Goal: Task Accomplishment & Management: Use online tool/utility

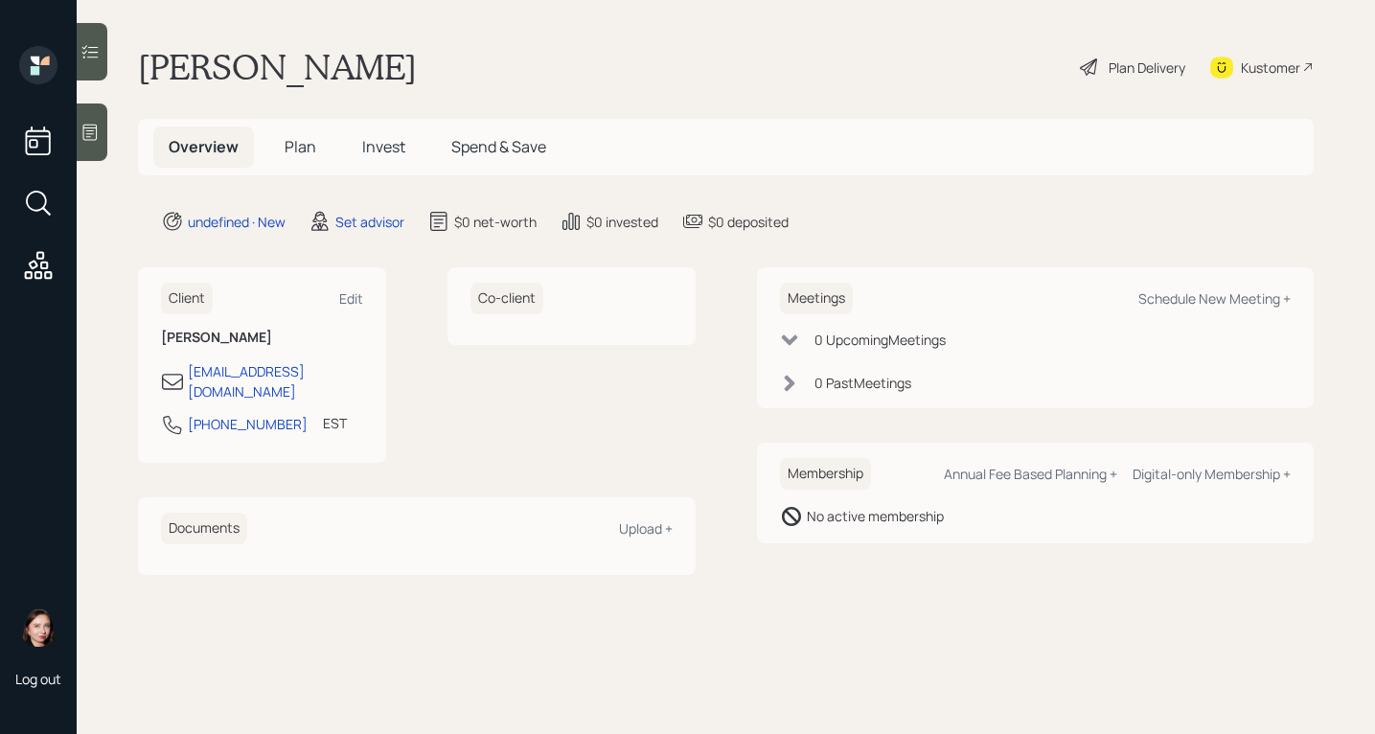
click at [88, 133] on icon at bounding box center [90, 133] width 14 height 16
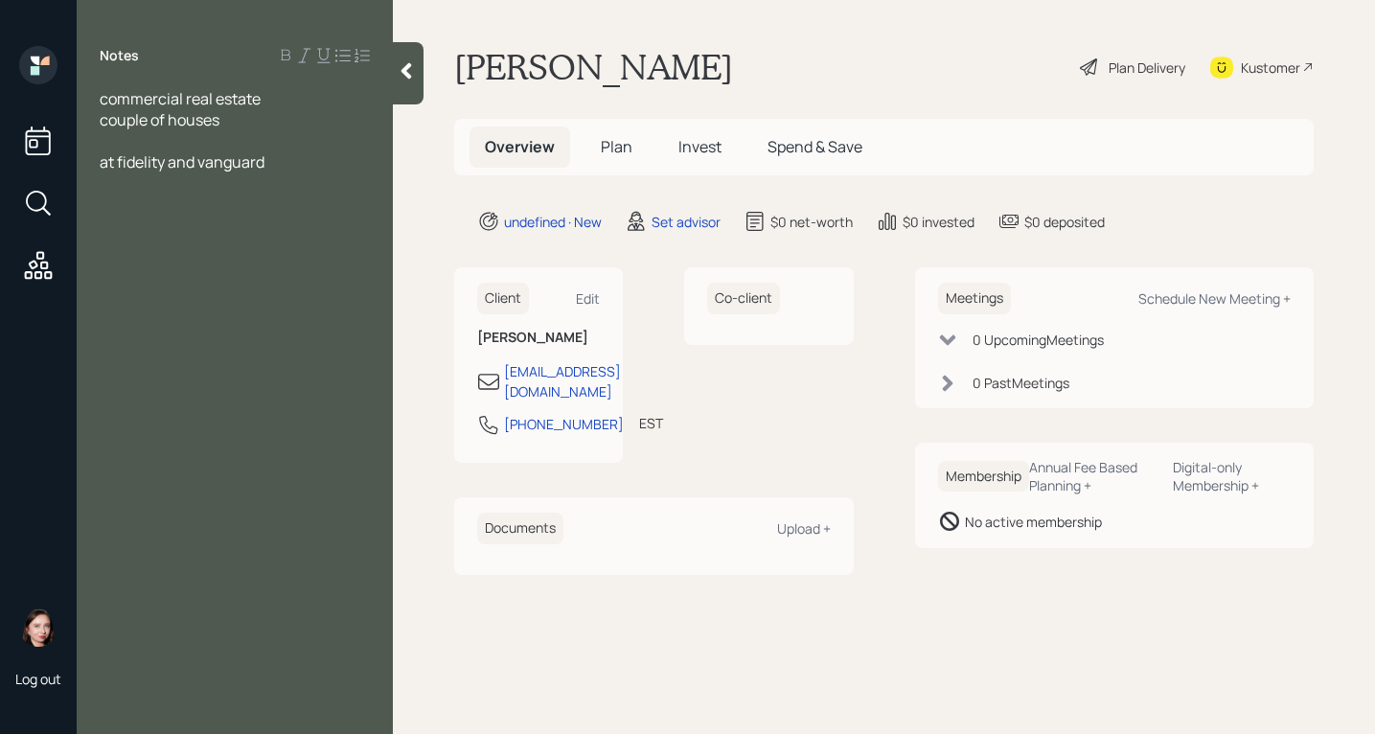
click at [343, 153] on div "at fidelity and vanguard" at bounding box center [235, 161] width 270 height 21
click at [338, 164] on div "at fidelity and vanguard" at bounding box center [235, 161] width 270 height 21
